Goal: Task Accomplishment & Management: Manage account settings

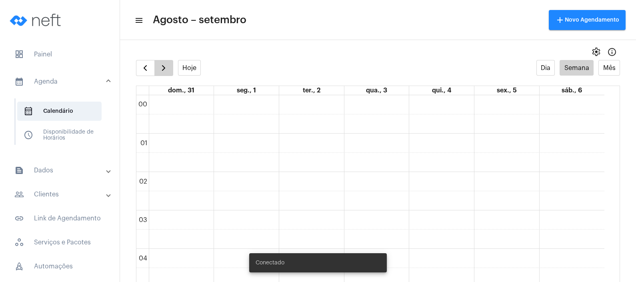
scroll to position [430, 0]
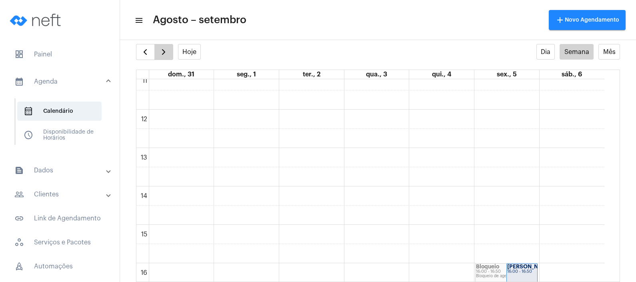
click at [167, 54] on span "button" at bounding box center [164, 52] width 10 height 10
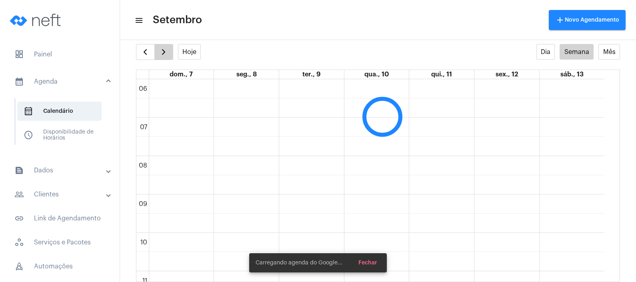
click at [167, 54] on span "button" at bounding box center [164, 52] width 10 height 10
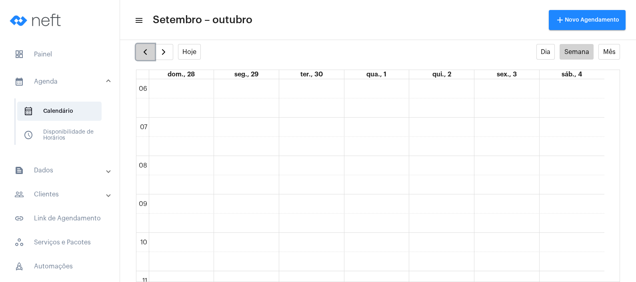
click at [146, 53] on span "button" at bounding box center [145, 52] width 10 height 10
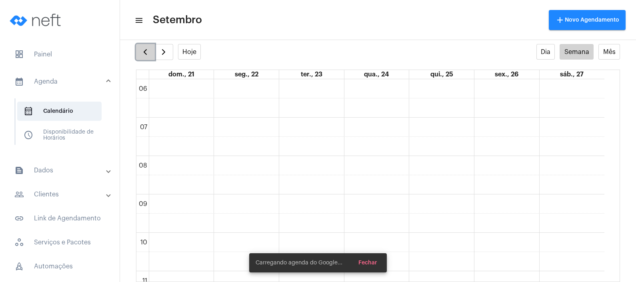
click at [146, 53] on span "button" at bounding box center [145, 52] width 10 height 10
click at [146, 54] on span "button" at bounding box center [145, 52] width 10 height 10
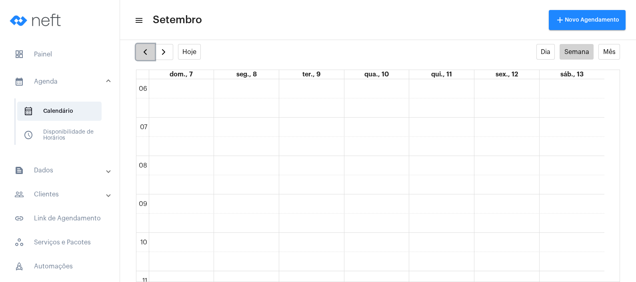
click at [146, 54] on span "button" at bounding box center [145, 52] width 10 height 10
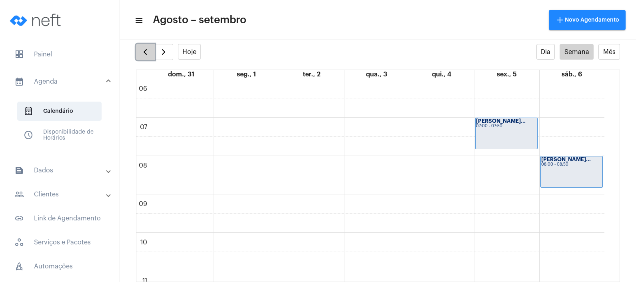
click at [147, 54] on span "button" at bounding box center [145, 52] width 10 height 10
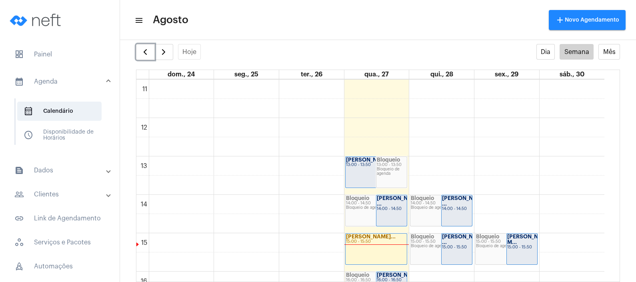
scroll to position [430, 0]
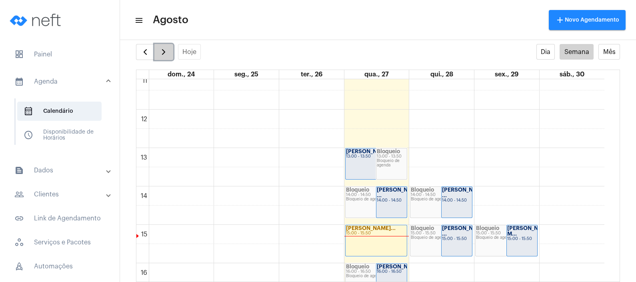
click at [162, 52] on span "button" at bounding box center [164, 52] width 10 height 10
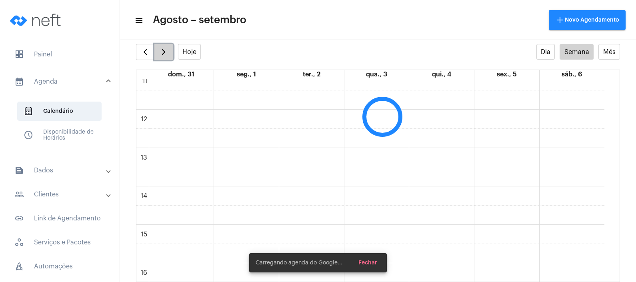
scroll to position [230, 0]
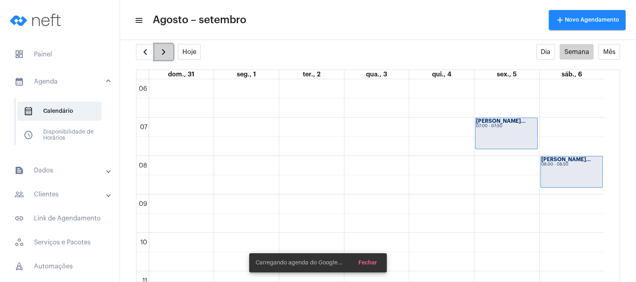
click at [162, 52] on span "button" at bounding box center [164, 52] width 10 height 10
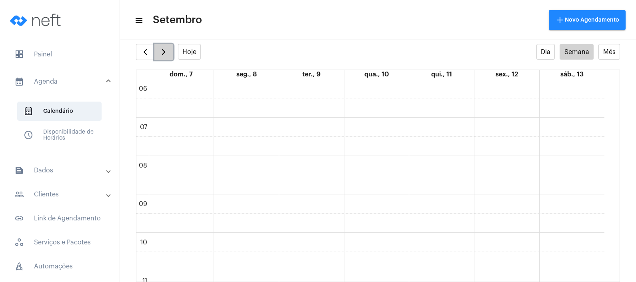
click at [162, 52] on span "button" at bounding box center [164, 52] width 10 height 10
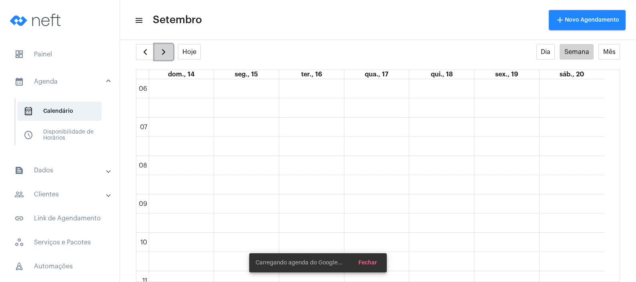
click at [162, 52] on span "button" at bounding box center [164, 52] width 10 height 10
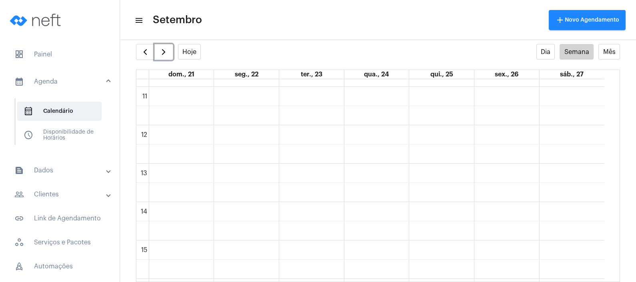
scroll to position [430, 0]
click at [368, 194] on div "00 01 02 03 04 05 06 07 08 09 10 11 12 13 14 15 16 17 18 19 20 21 22 23" at bounding box center [370, 109] width 468 height 921
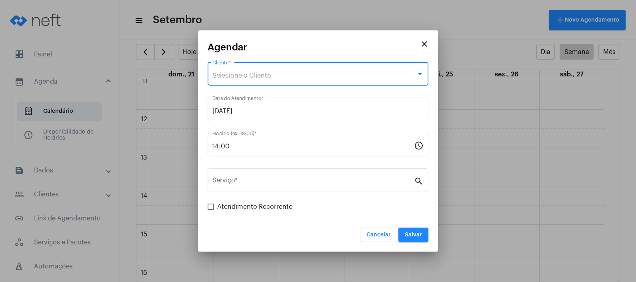
click at [269, 77] on span "Selecione o Cliente" at bounding box center [241, 75] width 58 height 6
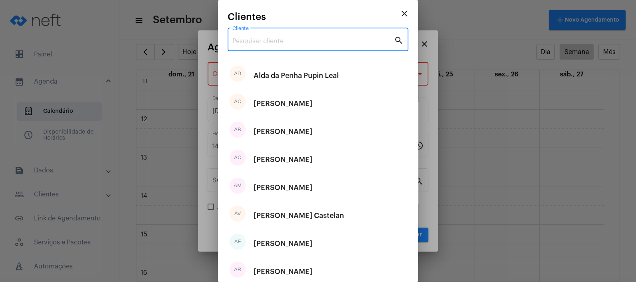
click at [275, 42] on input "Cliente" at bounding box center [313, 41] width 162 height 7
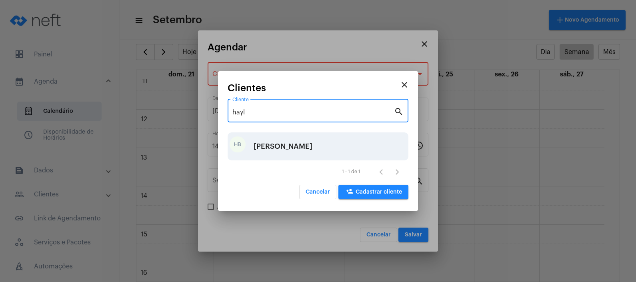
type input "hayl"
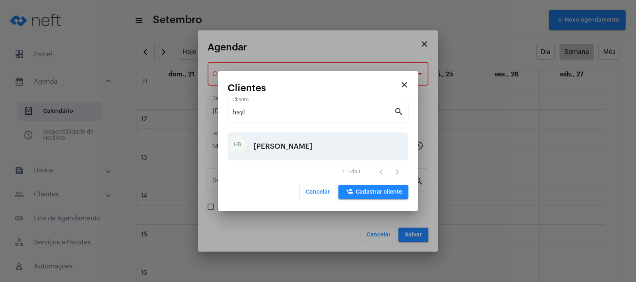
click at [294, 146] on div "[PERSON_NAME]" at bounding box center [282, 146] width 59 height 24
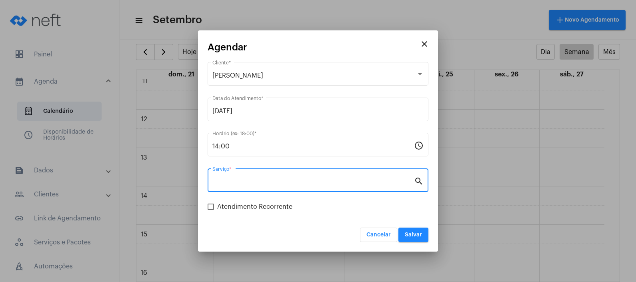
click at [274, 182] on input "Serviço *" at bounding box center [312, 181] width 201 height 7
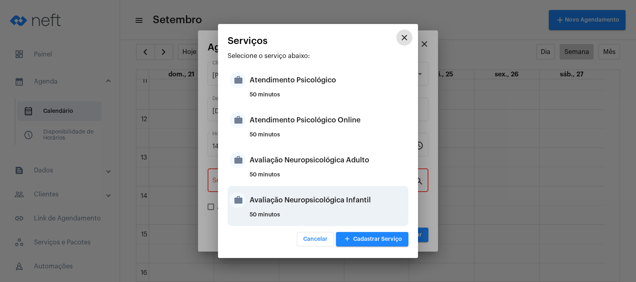
click at [287, 197] on div "Avaliação Neuropsicológica Infantil" at bounding box center [327, 200] width 157 height 24
type input "Avaliação Neuropsicológica Infantil"
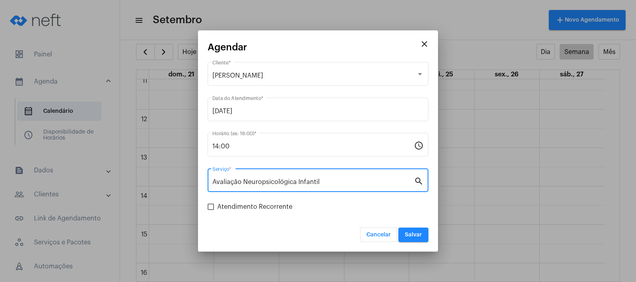
click at [415, 237] on span "Salvar" at bounding box center [413, 235] width 17 height 6
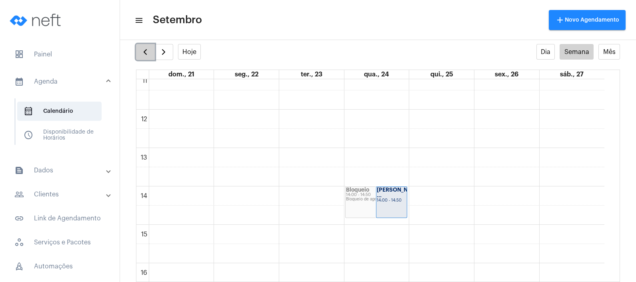
click at [148, 55] on span "button" at bounding box center [145, 52] width 10 height 10
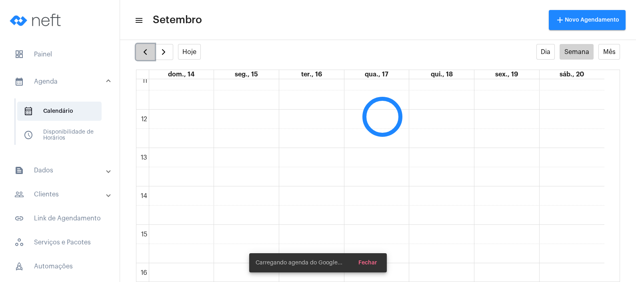
scroll to position [230, 0]
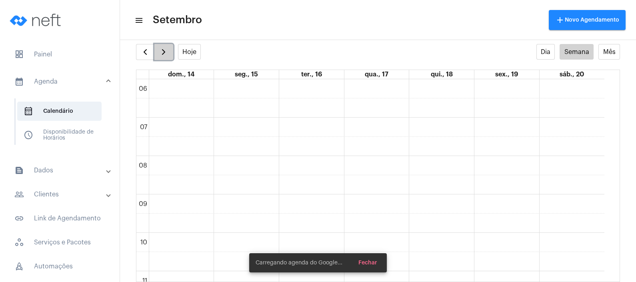
click at [159, 53] on span "button" at bounding box center [164, 52] width 10 height 10
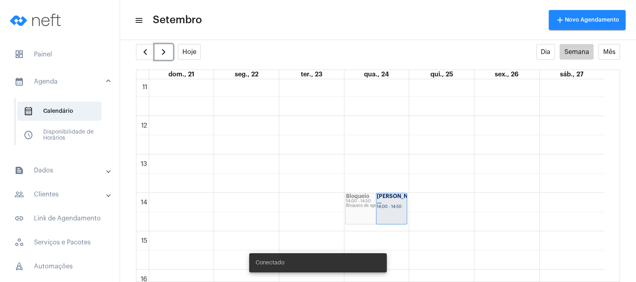
scroll to position [430, 0]
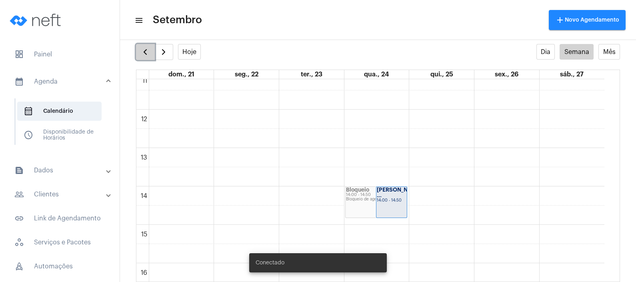
click at [148, 53] on span "button" at bounding box center [145, 52] width 10 height 10
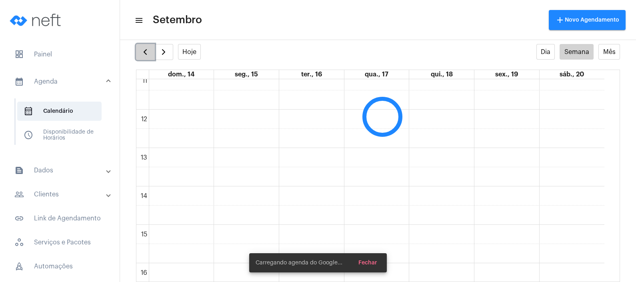
scroll to position [230, 0]
click at [148, 53] on span "button" at bounding box center [145, 52] width 10 height 10
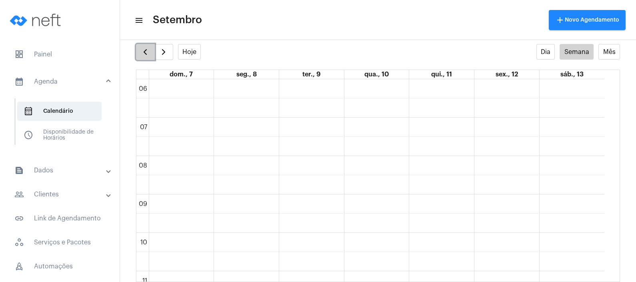
click at [148, 53] on span "button" at bounding box center [145, 52] width 10 height 10
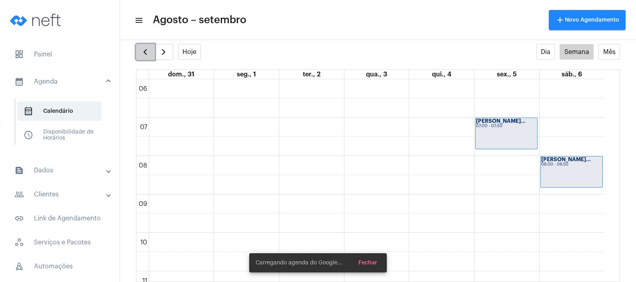
click at [148, 53] on span "button" at bounding box center [145, 52] width 10 height 10
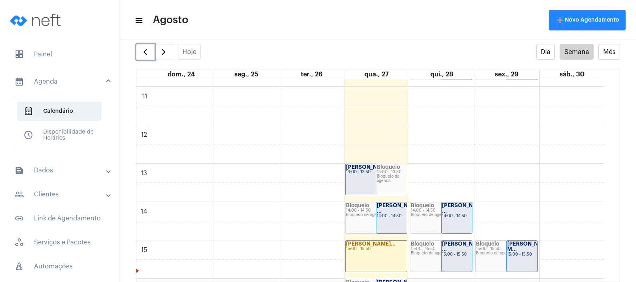
scroll to position [430, 0]
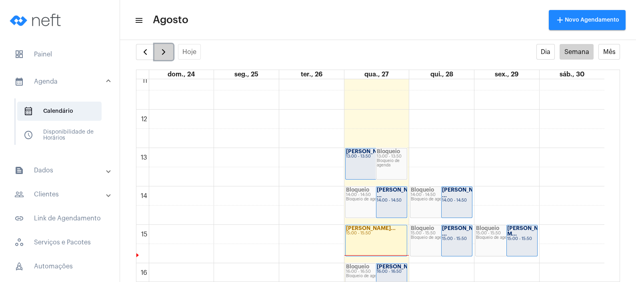
click at [163, 50] on span "button" at bounding box center [164, 52] width 10 height 10
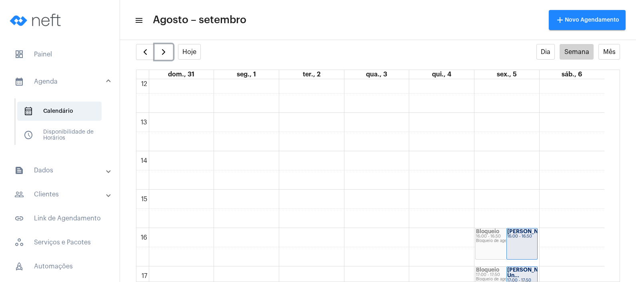
scroll to position [480, 0]
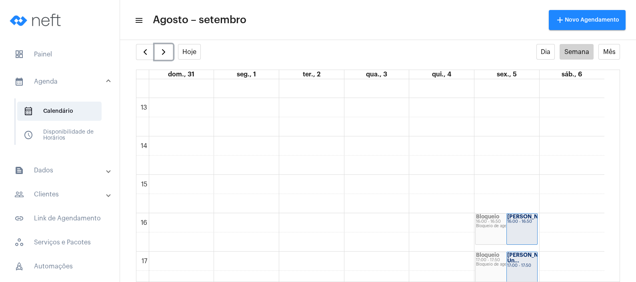
click at [356, 187] on div "00 01 02 03 04 05 06 07 08 09 10 11 12 13 14 15 16 17 18 19 20 21 22 23 Bloquei…" at bounding box center [370, 59] width 468 height 921
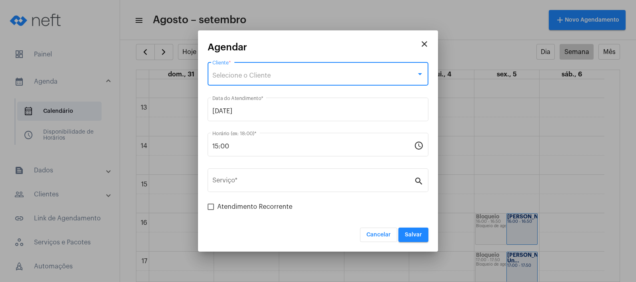
click at [294, 78] on div "Selecione o Cliente" at bounding box center [314, 75] width 204 height 7
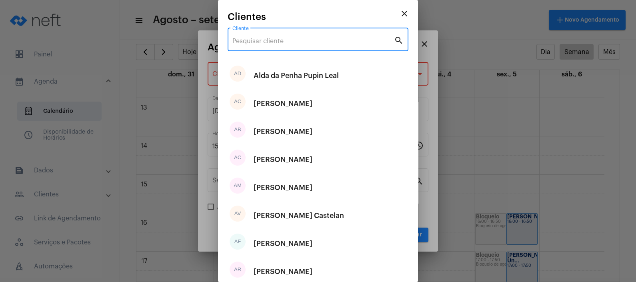
click at [297, 42] on input "Cliente" at bounding box center [313, 41] width 162 height 7
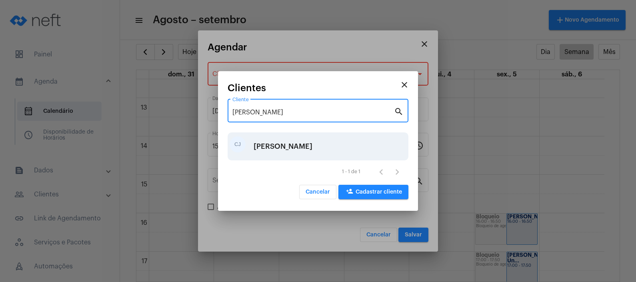
type input "[PERSON_NAME]"
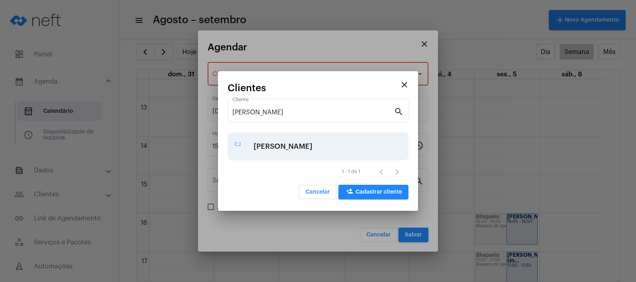
click at [299, 142] on div "[PERSON_NAME]" at bounding box center [282, 146] width 59 height 24
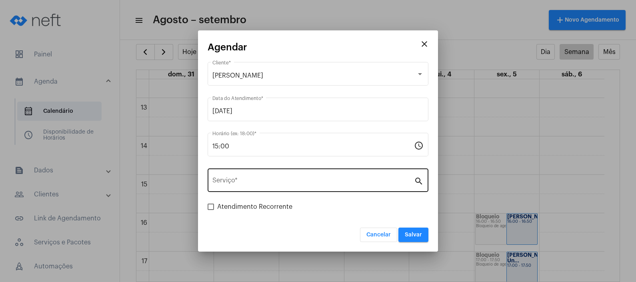
click at [295, 176] on div "Serviço *" at bounding box center [312, 179] width 201 height 25
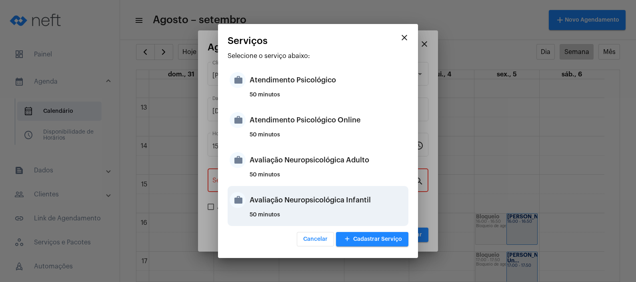
click at [301, 202] on div "Avaliação Neuropsicológica Infantil" at bounding box center [327, 200] width 157 height 24
type input "Avaliação Neuropsicológica Infantil"
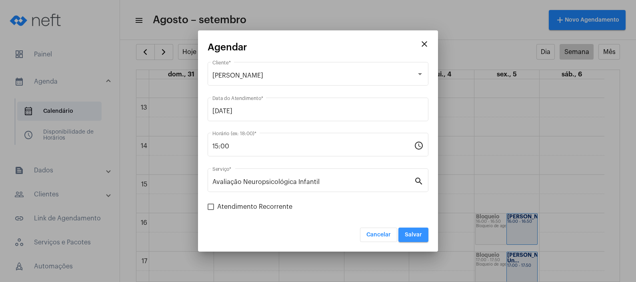
click at [412, 228] on button "Salvar" at bounding box center [413, 234] width 30 height 14
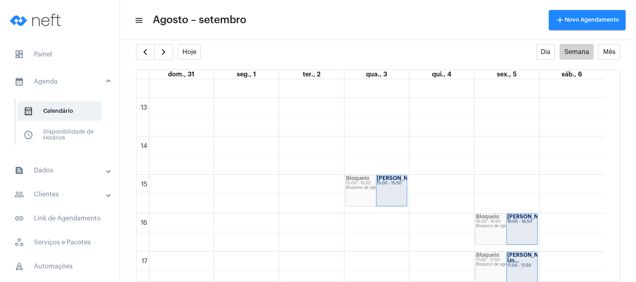
click at [67, 191] on mat-panel-title "people_outline Clientes" at bounding box center [60, 195] width 92 height 10
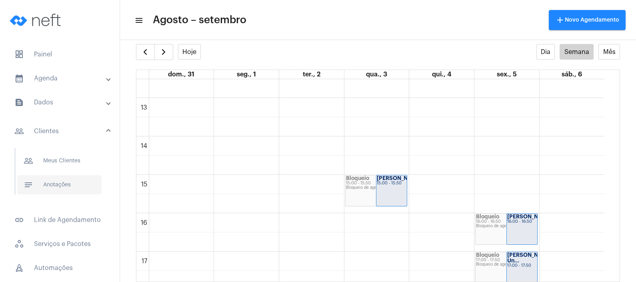
click at [64, 188] on span "notes Anotações" at bounding box center [59, 184] width 84 height 19
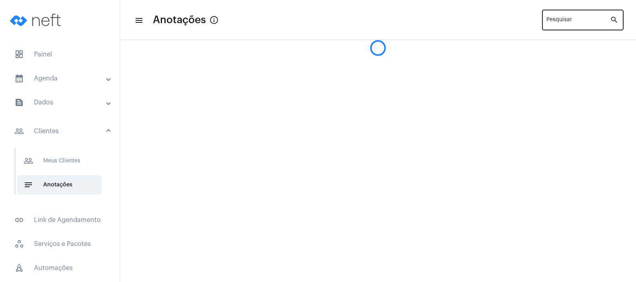
click at [592, 20] on input "Pesquisar" at bounding box center [578, 21] width 64 height 6
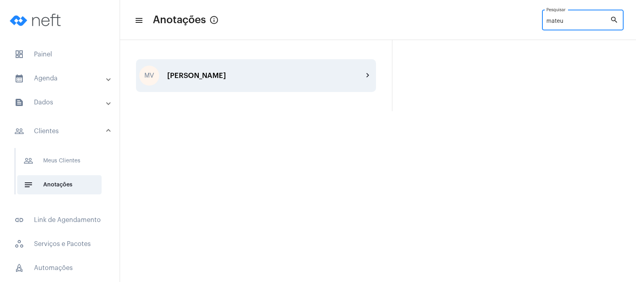
type input "mateu"
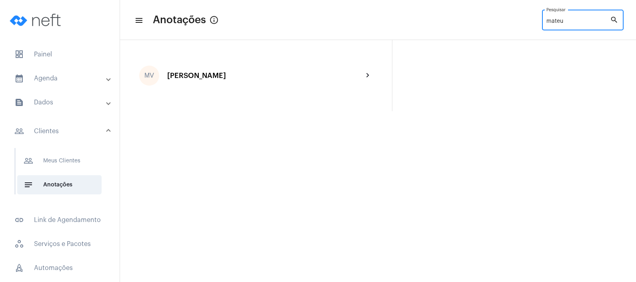
click at [263, 73] on div "[PERSON_NAME]" at bounding box center [265, 76] width 196 height 8
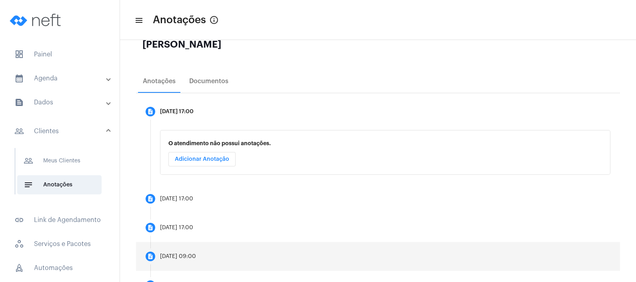
scroll to position [133, 0]
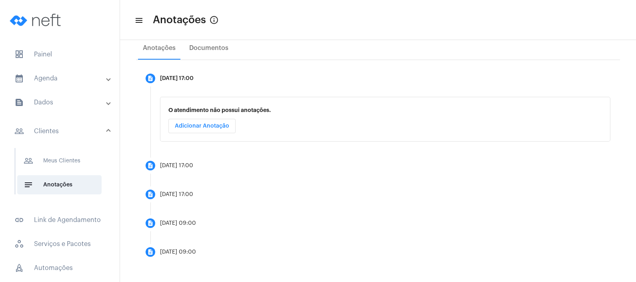
click at [70, 74] on mat-panel-title "calendar_month_outlined Agenda" at bounding box center [60, 79] width 92 height 10
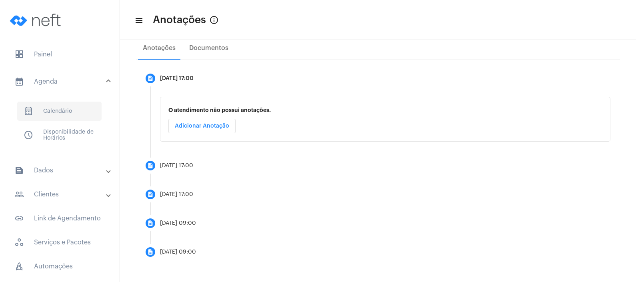
click at [70, 110] on span "calendar_month_outlined Calendário" at bounding box center [59, 111] width 84 height 19
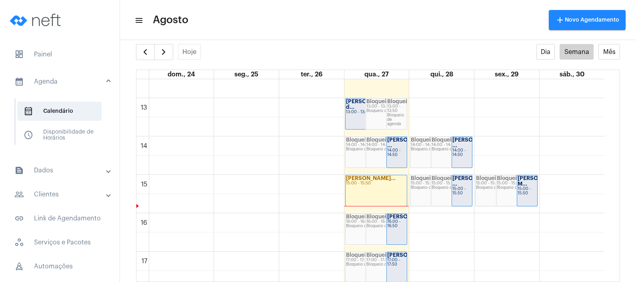
scroll to position [530, 0]
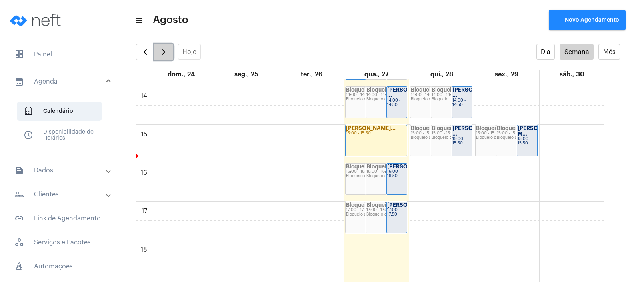
click at [159, 54] on span "button" at bounding box center [164, 52] width 10 height 10
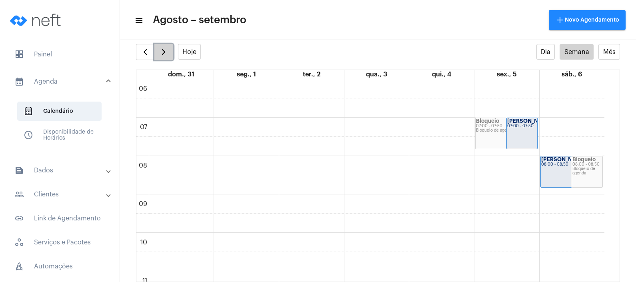
click at [159, 54] on span "button" at bounding box center [164, 52] width 10 height 10
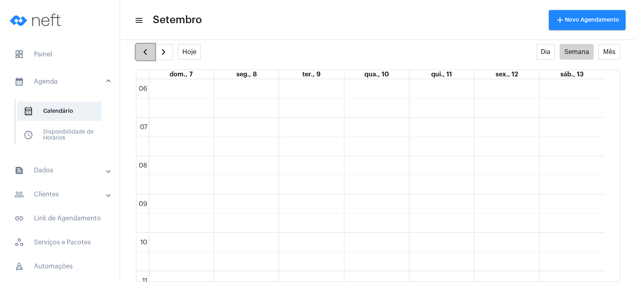
click at [146, 49] on span "button" at bounding box center [145, 52] width 10 height 10
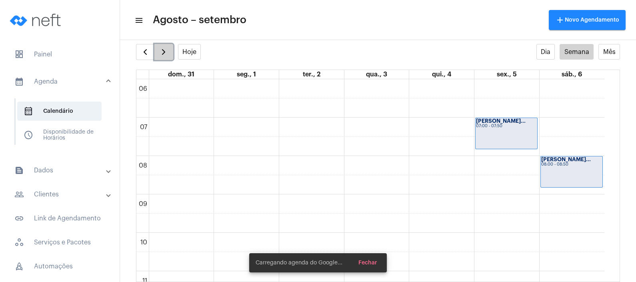
click at [158, 56] on button "button" at bounding box center [163, 52] width 19 height 16
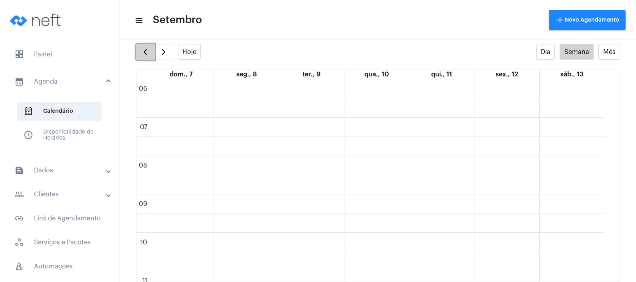
click at [142, 52] on span "button" at bounding box center [145, 52] width 10 height 10
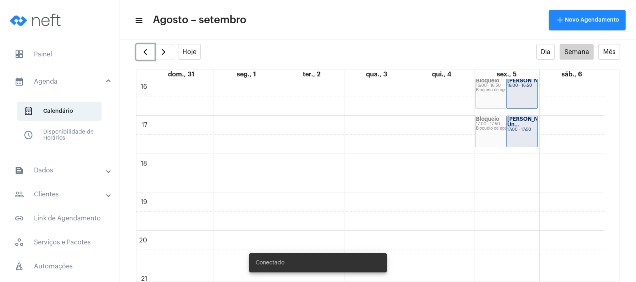
scroll to position [680, 0]
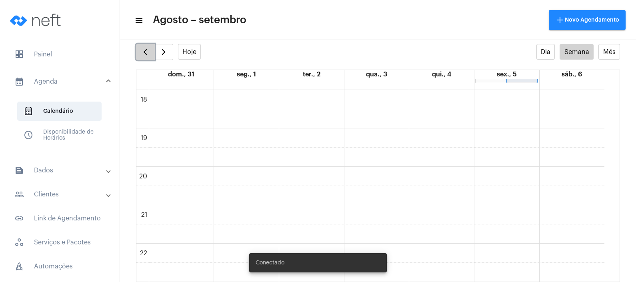
click at [150, 48] on span "button" at bounding box center [145, 52] width 10 height 10
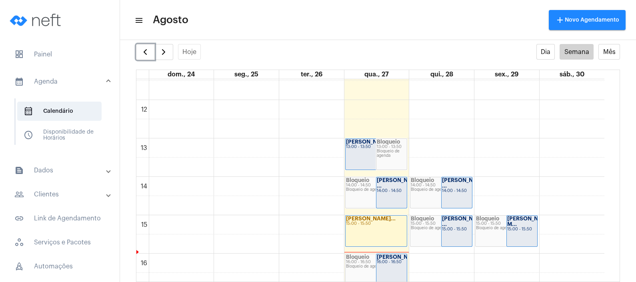
scroll to position [430, 0]
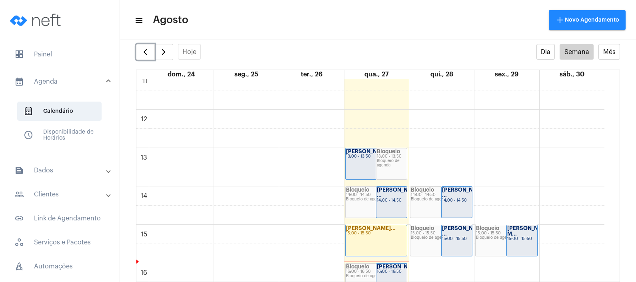
click at [373, 168] on div "[PERSON_NAME] d... 13:00 - 13:50" at bounding box center [376, 163] width 62 height 31
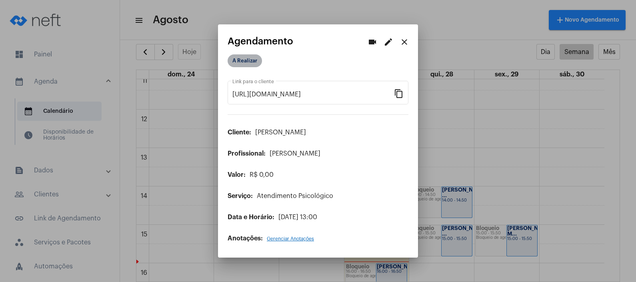
click at [242, 66] on mat-chip "A Realizar" at bounding box center [244, 60] width 34 height 13
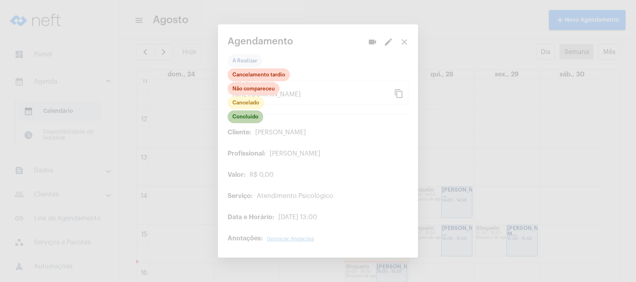
click at [250, 116] on mat-chip "Concluído" at bounding box center [245, 116] width 36 height 13
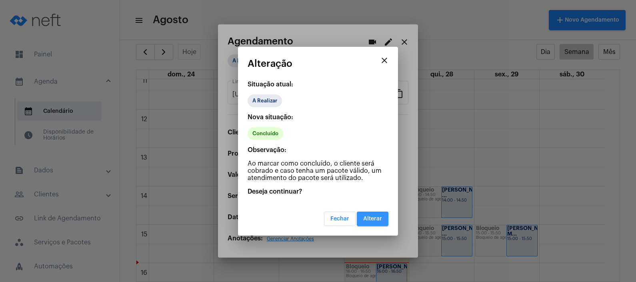
click at [371, 220] on span "Alterar" at bounding box center [372, 219] width 19 height 6
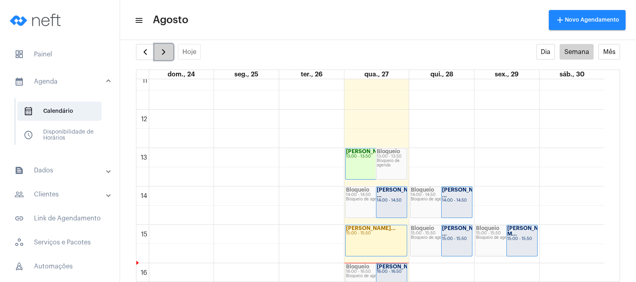
click at [160, 52] on span "button" at bounding box center [164, 52] width 10 height 10
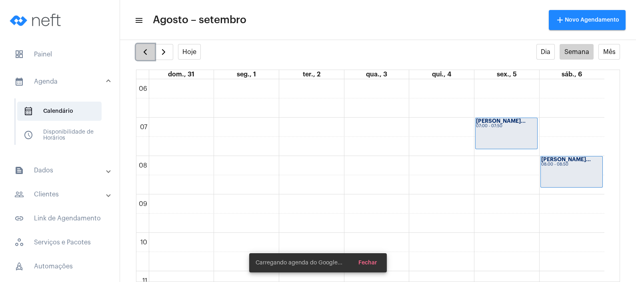
click at [138, 50] on button "button" at bounding box center [145, 52] width 19 height 16
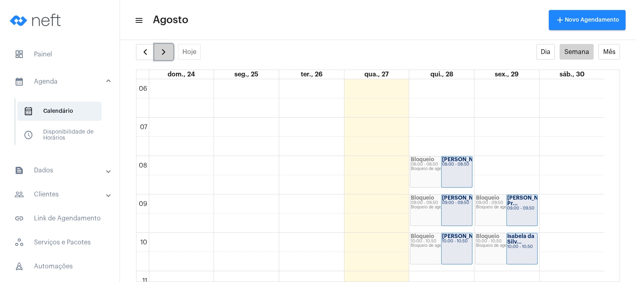
click at [164, 52] on span "button" at bounding box center [164, 52] width 10 height 10
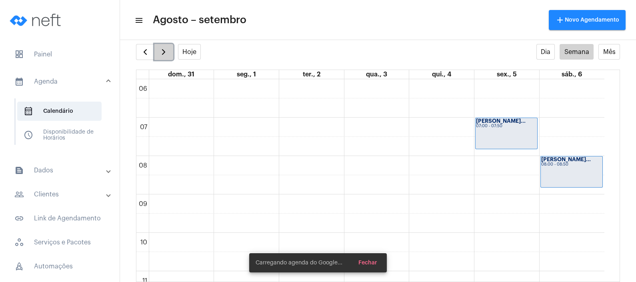
click at [164, 52] on span "button" at bounding box center [164, 52] width 10 height 10
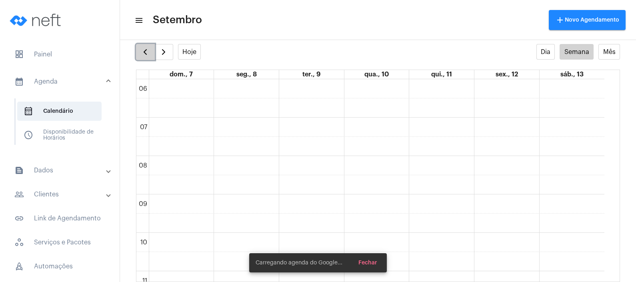
click at [142, 47] on span "button" at bounding box center [145, 52] width 10 height 10
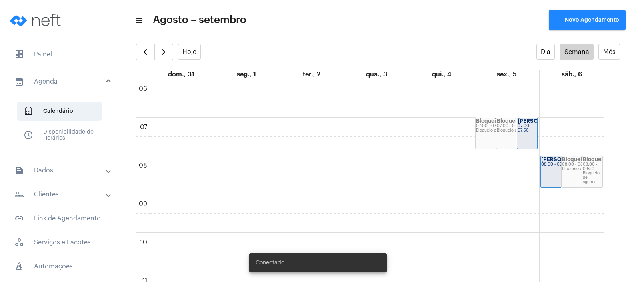
click at [54, 192] on mat-panel-title "people_outline Clientes" at bounding box center [60, 195] width 92 height 10
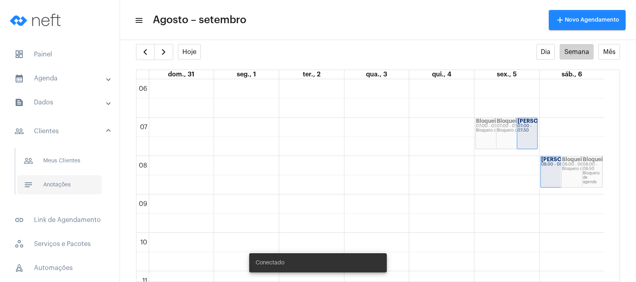
click at [74, 182] on span "notes Anotações" at bounding box center [59, 184] width 84 height 19
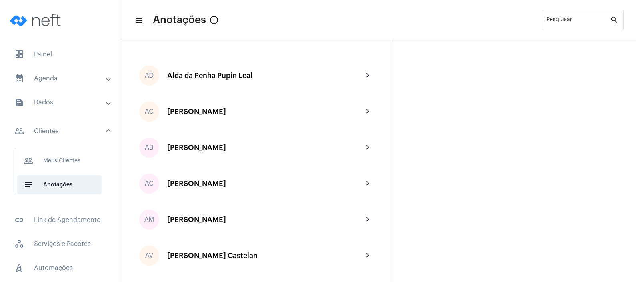
click at [64, 72] on mat-expansion-panel-header "calendar_month_outlined Agenda" at bounding box center [62, 78] width 115 height 19
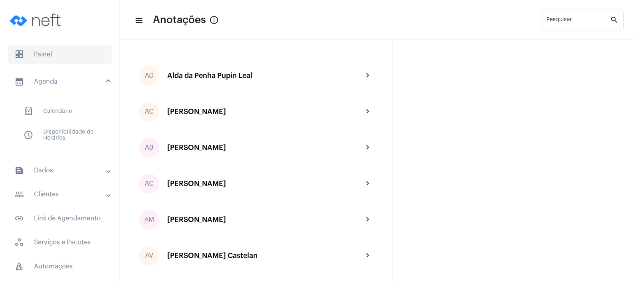
click at [60, 58] on span "dashboard Painel" at bounding box center [60, 54] width 104 height 19
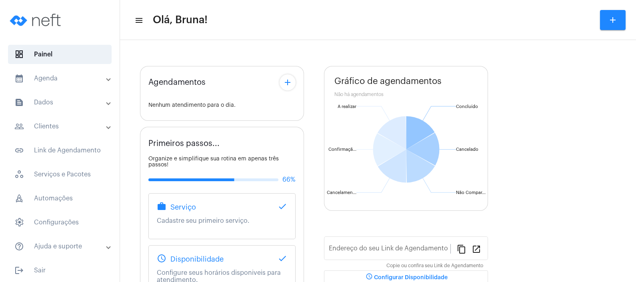
click at [60, 100] on mat-panel-title "text_snippet_outlined Dados" at bounding box center [60, 103] width 92 height 10
type input "[URL][DOMAIN_NAME]"
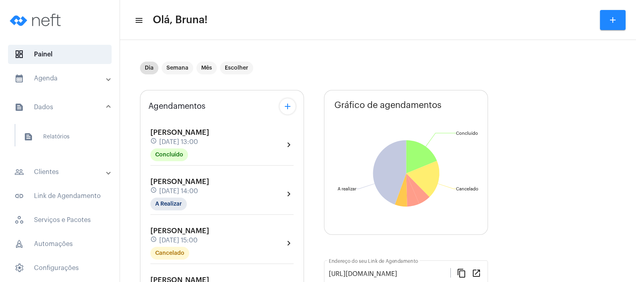
click at [61, 84] on mat-expansion-panel-header "calendar_month_outlined Agenda" at bounding box center [62, 78] width 115 height 19
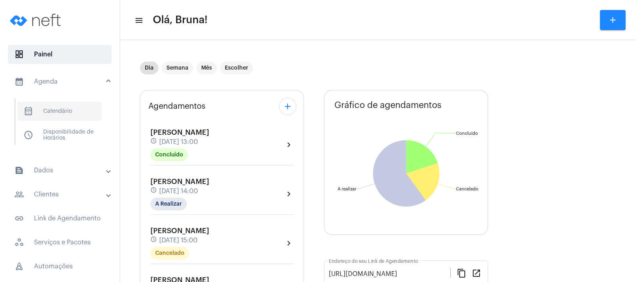
click at [63, 110] on span "calendar_month_outlined Calendário" at bounding box center [59, 111] width 84 height 19
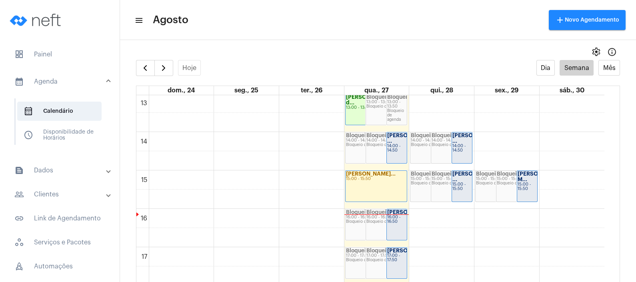
scroll to position [480, 0]
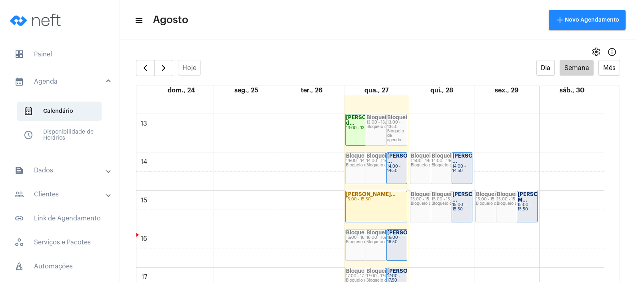
click at [56, 196] on mat-panel-title "people_outline Clientes" at bounding box center [60, 195] width 92 height 10
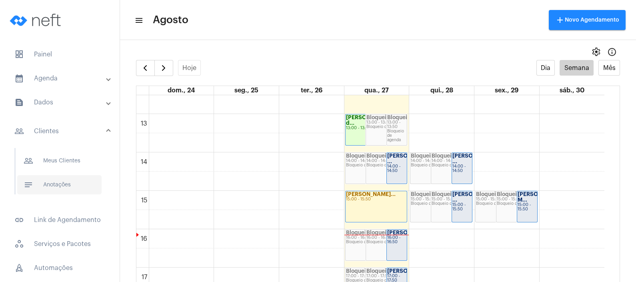
click at [64, 185] on span "notes Anotações" at bounding box center [59, 184] width 84 height 19
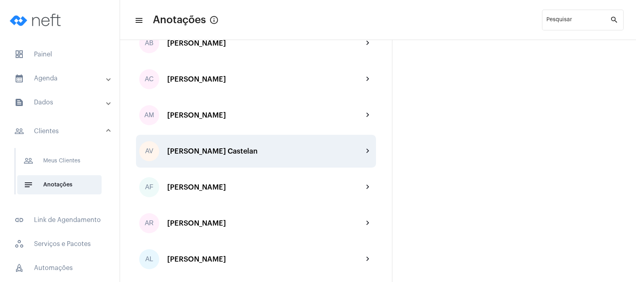
scroll to position [150, 0]
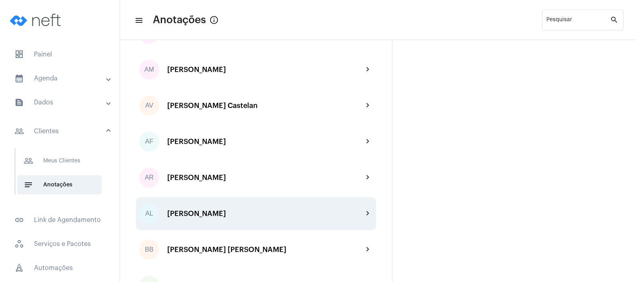
click at [238, 202] on div "AL [PERSON_NAME] chevron_right" at bounding box center [256, 213] width 240 height 33
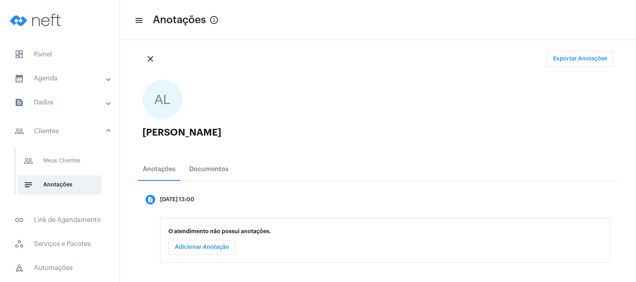
scroll to position [18, 0]
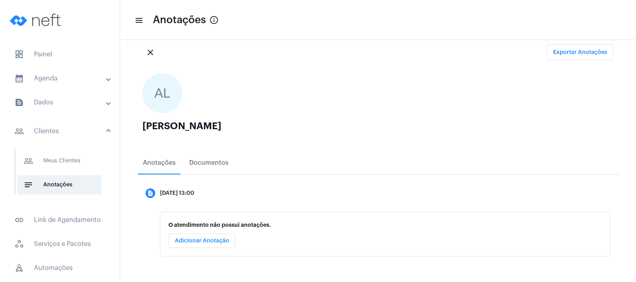
click at [210, 242] on span "Adicionar Anotação" at bounding box center [202, 241] width 54 height 6
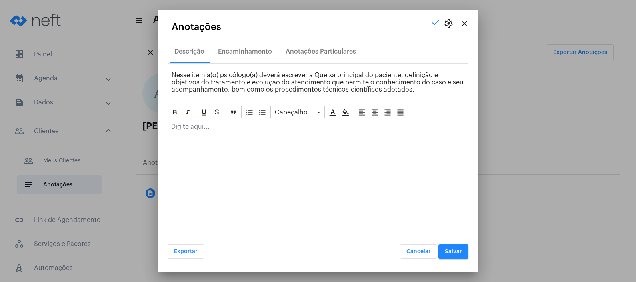
click at [236, 142] on div at bounding box center [318, 180] width 301 height 121
click at [234, 128] on p at bounding box center [317, 126] width 293 height 7
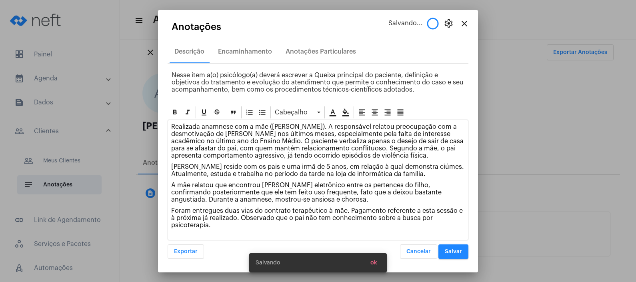
drag, startPoint x: 172, startPoint y: 209, endPoint x: 233, endPoint y: 221, distance: 63.0
click at [233, 221] on div "Realizada anamnese com a mãe ([PERSON_NAME]). A responsável relatou preocupação…" at bounding box center [318, 178] width 300 height 116
click at [344, 109] on icon at bounding box center [345, 112] width 8 height 8
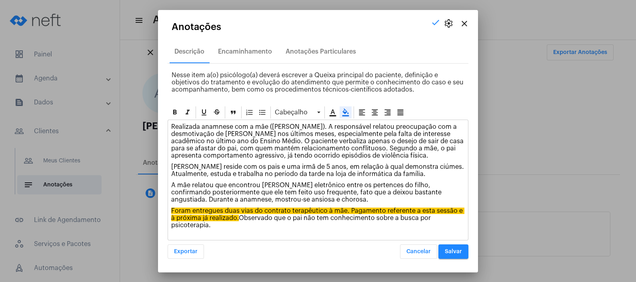
click at [291, 192] on p "A mãe relatou que encontrou [PERSON_NAME] eletrônico entre os pertences do filh…" at bounding box center [317, 193] width 293 height 22
click at [452, 250] on span "Salvar" at bounding box center [453, 252] width 17 height 6
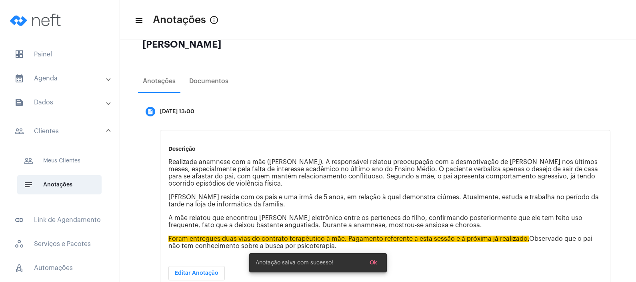
scroll to position [130, 0]
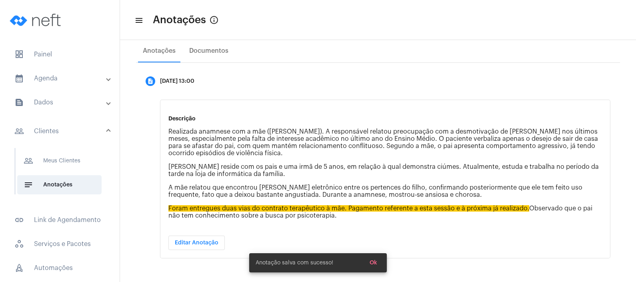
click at [70, 76] on mat-panel-title "calendar_month_outlined Agenda" at bounding box center [60, 79] width 92 height 10
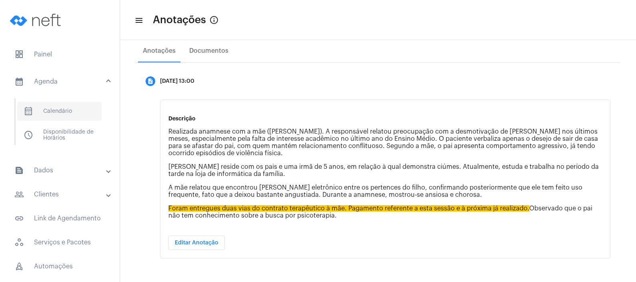
click at [68, 109] on span "calendar_month_outlined Calendário" at bounding box center [59, 111] width 84 height 19
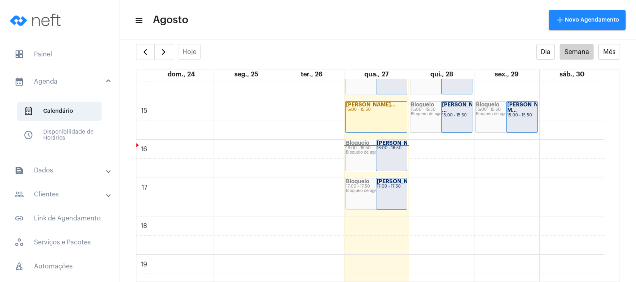
scroll to position [480, 0]
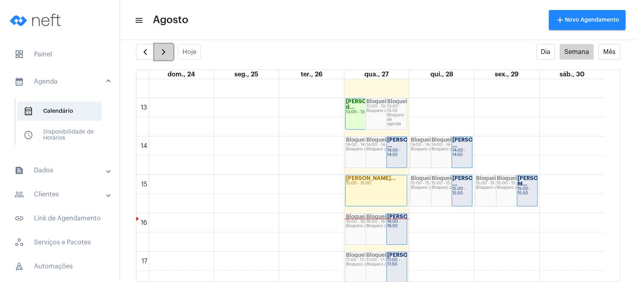
click at [164, 50] on span "button" at bounding box center [164, 52] width 10 height 10
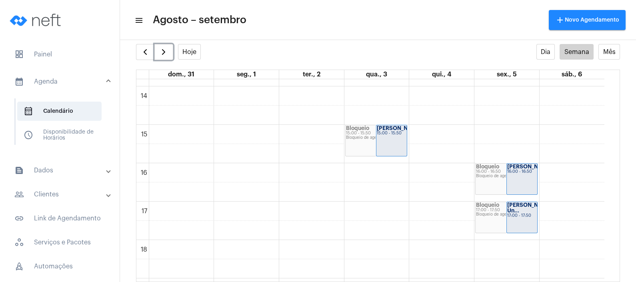
scroll to position [580, 0]
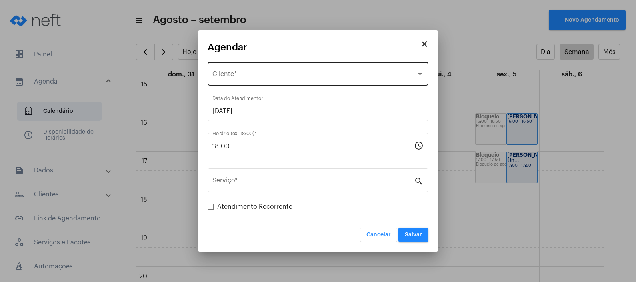
click at [287, 70] on div "Selecione o Cliente Cliente *" at bounding box center [317, 72] width 211 height 25
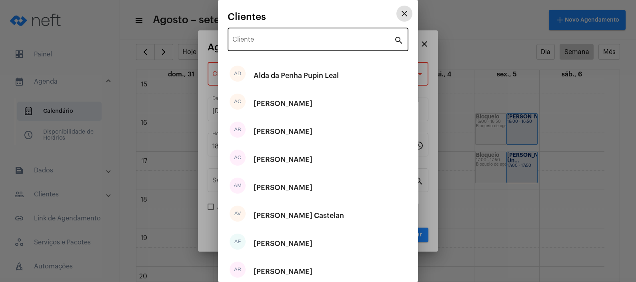
click at [282, 40] on input "Cliente" at bounding box center [313, 41] width 162 height 7
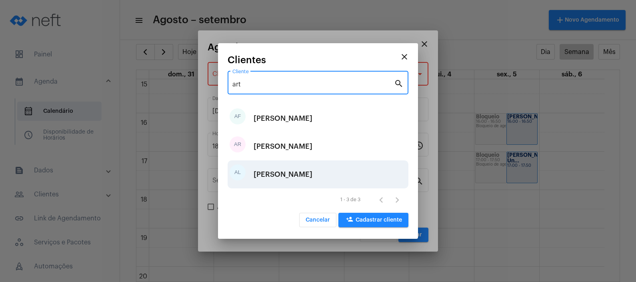
type input "art"
click at [292, 174] on div "[PERSON_NAME]" at bounding box center [282, 174] width 59 height 24
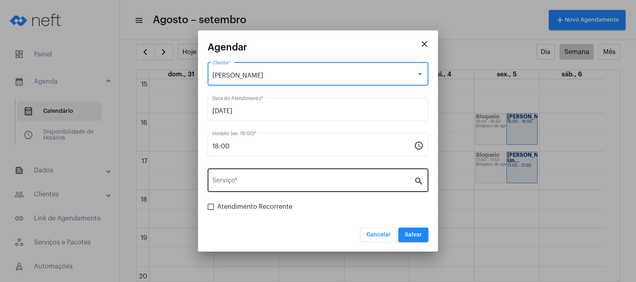
click at [301, 183] on input "Serviço *" at bounding box center [312, 181] width 201 height 7
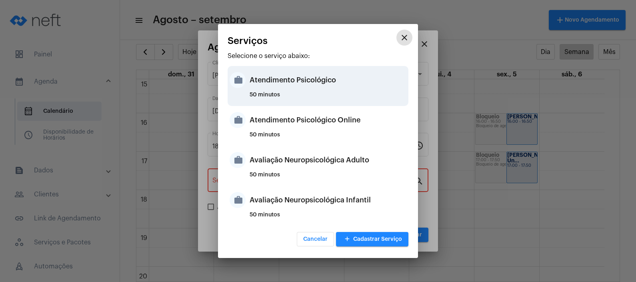
click at [312, 83] on div "Atendimento Psicológico" at bounding box center [327, 80] width 157 height 24
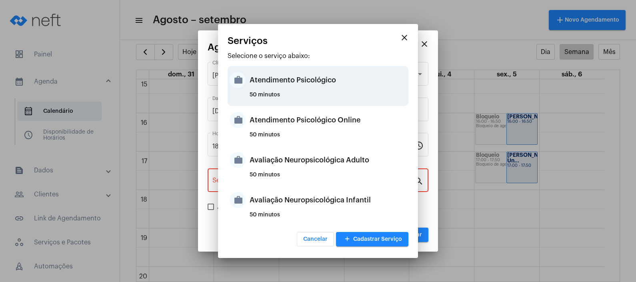
type input "Atendimento Psicológico"
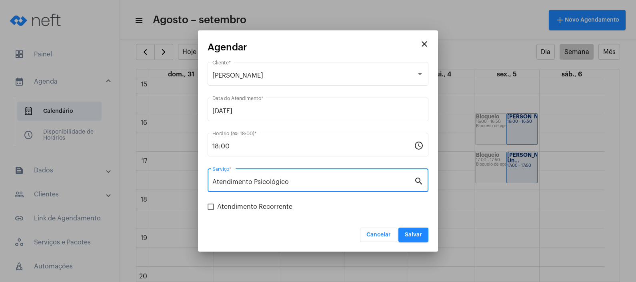
click at [407, 232] on span "Salvar" at bounding box center [413, 235] width 17 height 6
